Goal: Learn about a topic

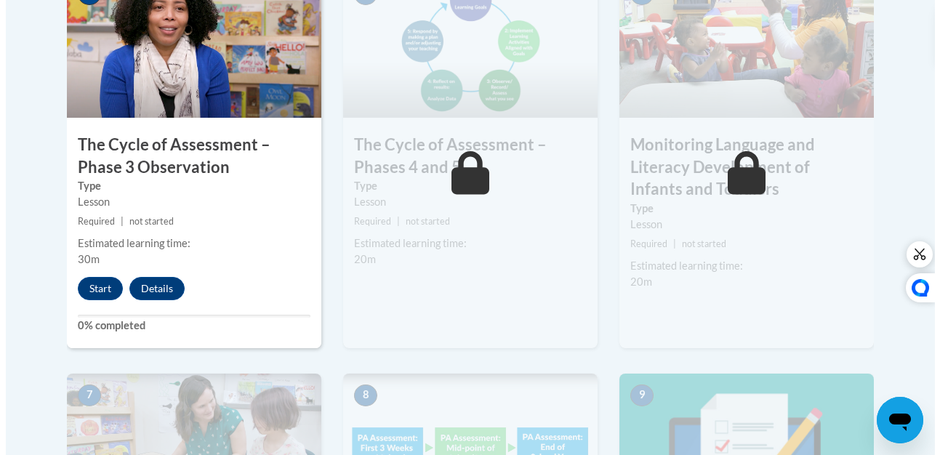
scroll to position [953, 0]
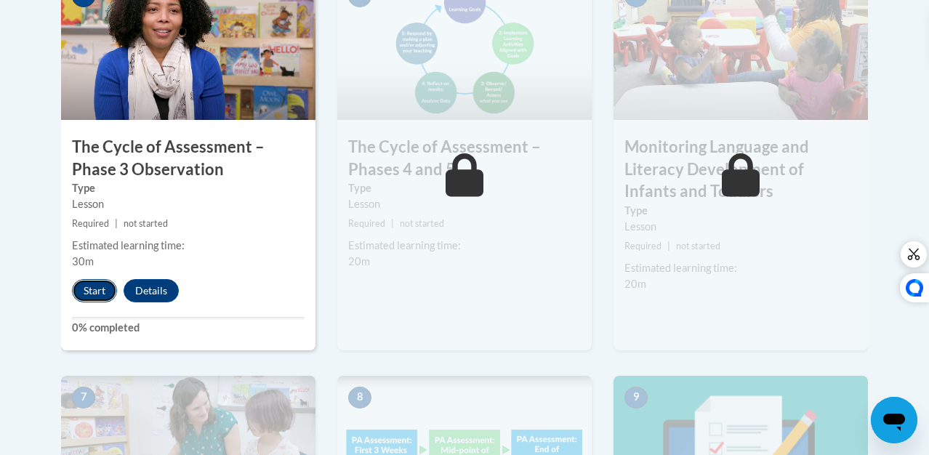
click at [72, 284] on button "Start" at bounding box center [94, 290] width 45 height 23
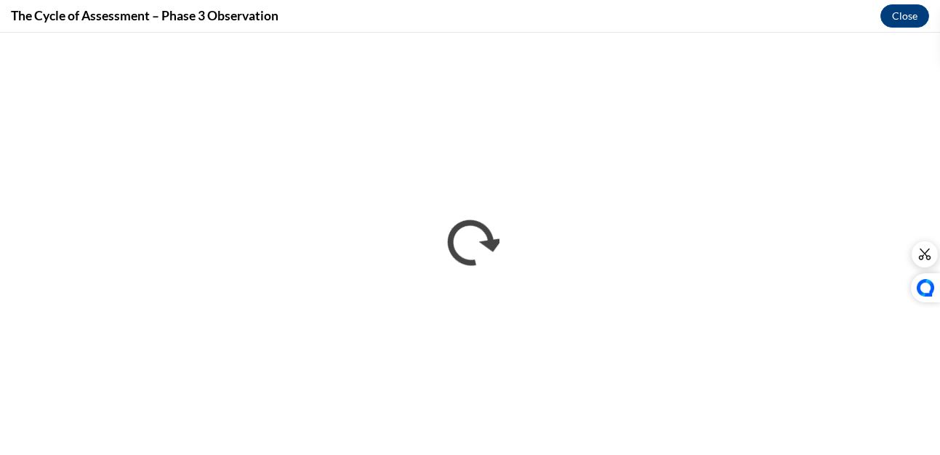
scroll to position [0, 0]
